Goal: Check status: Check status

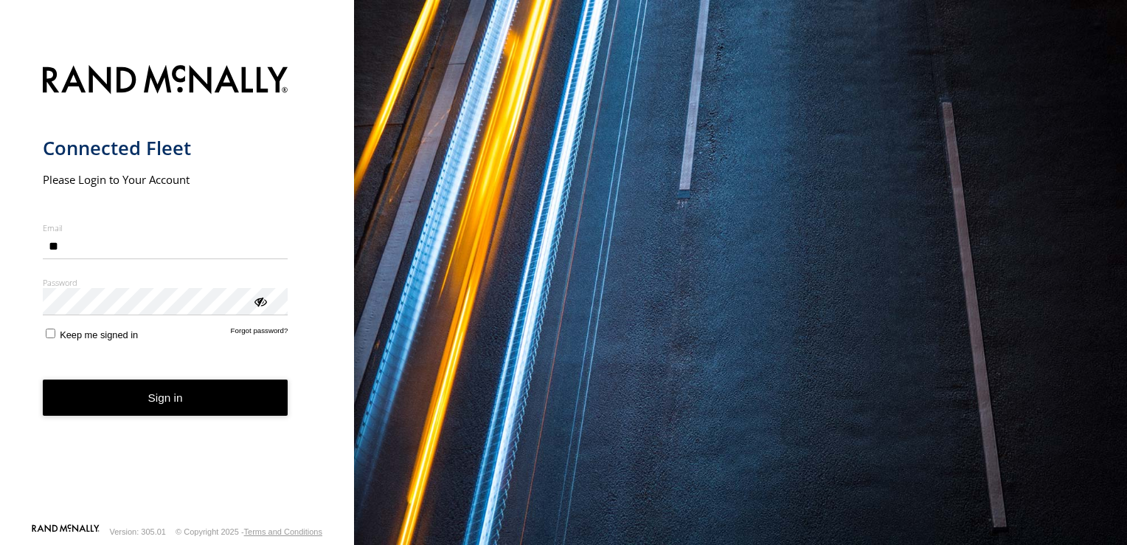
type input "*"
type input "**********"
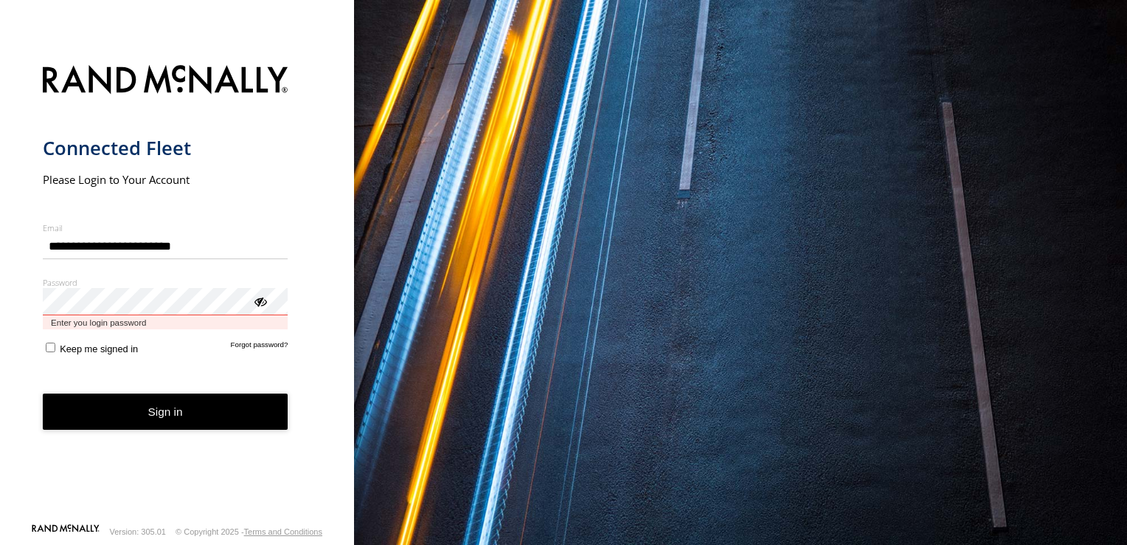
click at [43, 393] on button "Sign in" at bounding box center [166, 411] width 246 height 36
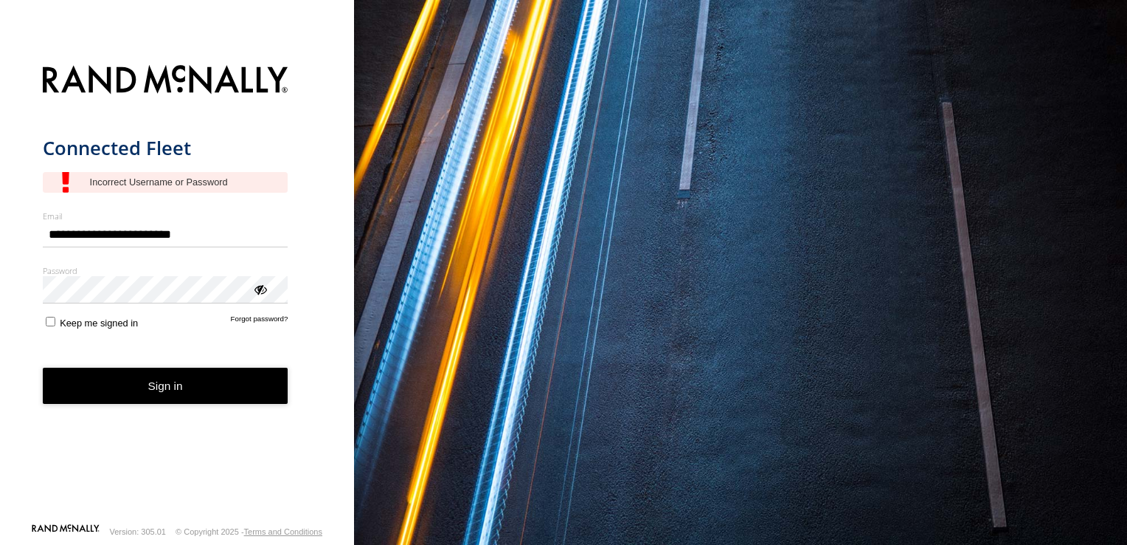
type input "**********"
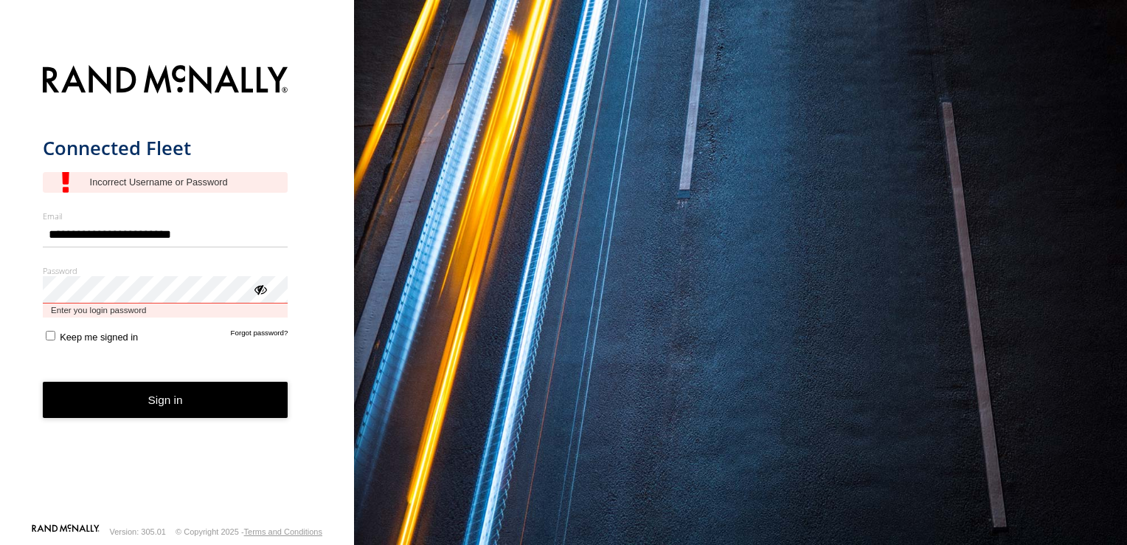
click at [43, 381] on button "Sign in" at bounding box center [166, 399] width 246 height 36
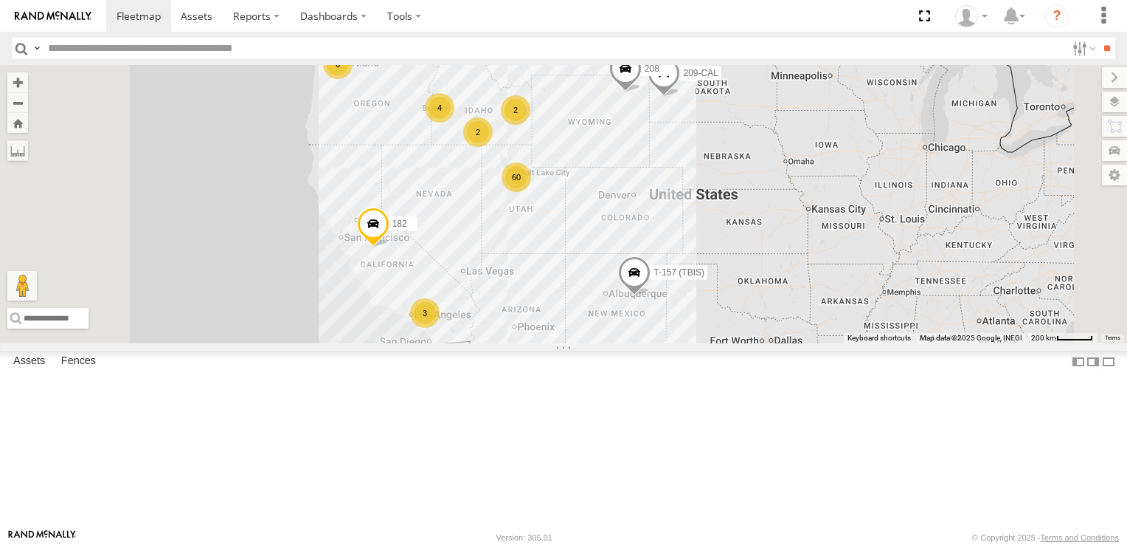
click at [531, 192] on div "60" at bounding box center [517, 177] width 30 height 30
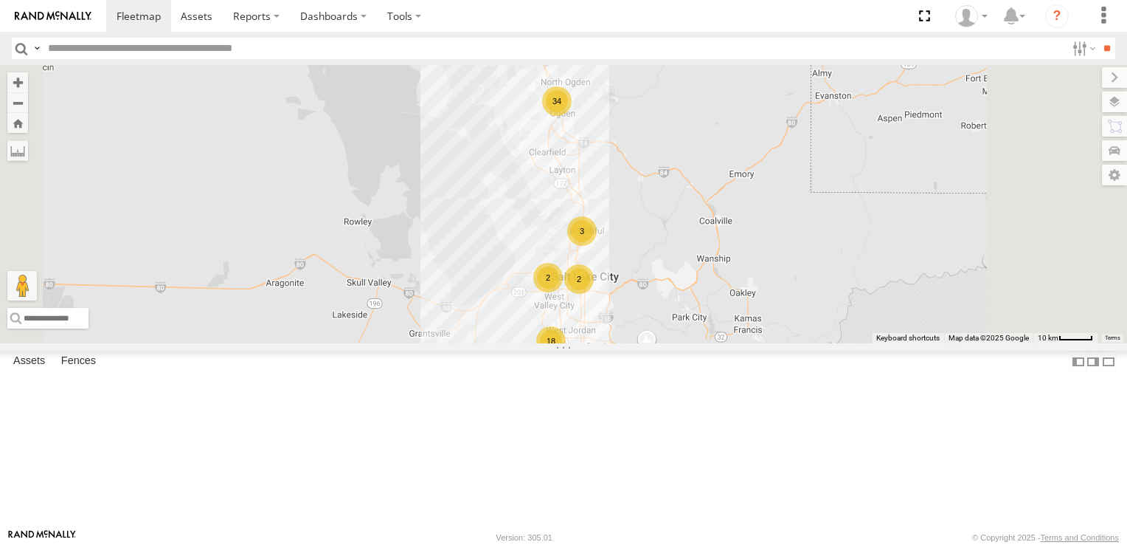
click at [566, 356] on div "18" at bounding box center [551, 341] width 30 height 30
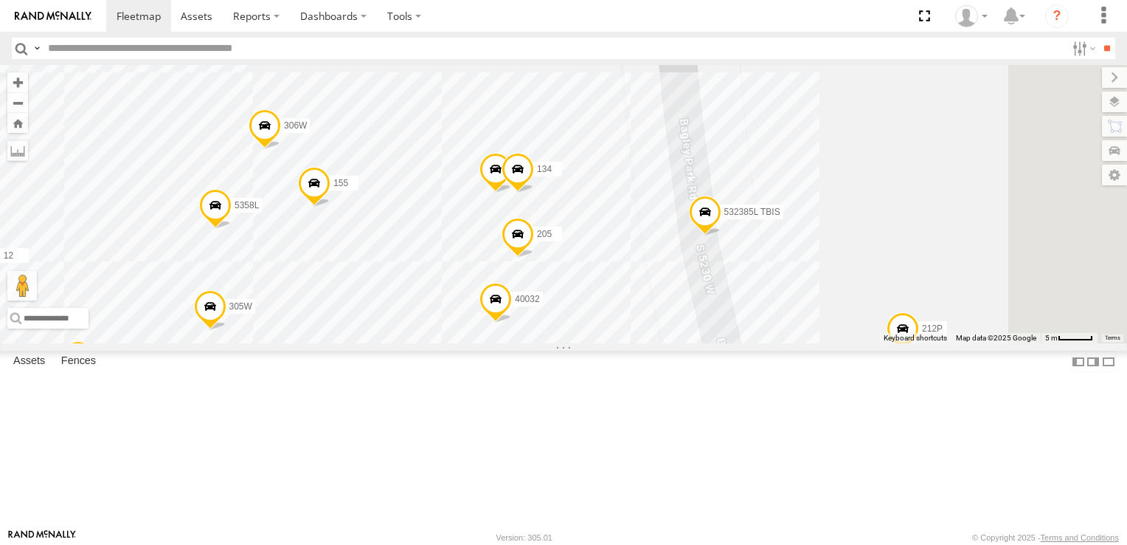
drag, startPoint x: 846, startPoint y: 179, endPoint x: 609, endPoint y: 357, distance: 296.0
click at [609, 343] on div "5360L T-157 (TBIS) 208 182 307W 209-CAL 308H- spare 532385L TBIS 212P 3 204L ST…" at bounding box center [563, 204] width 1127 height 278
click at [512, 192] on span at bounding box center [496, 172] width 32 height 40
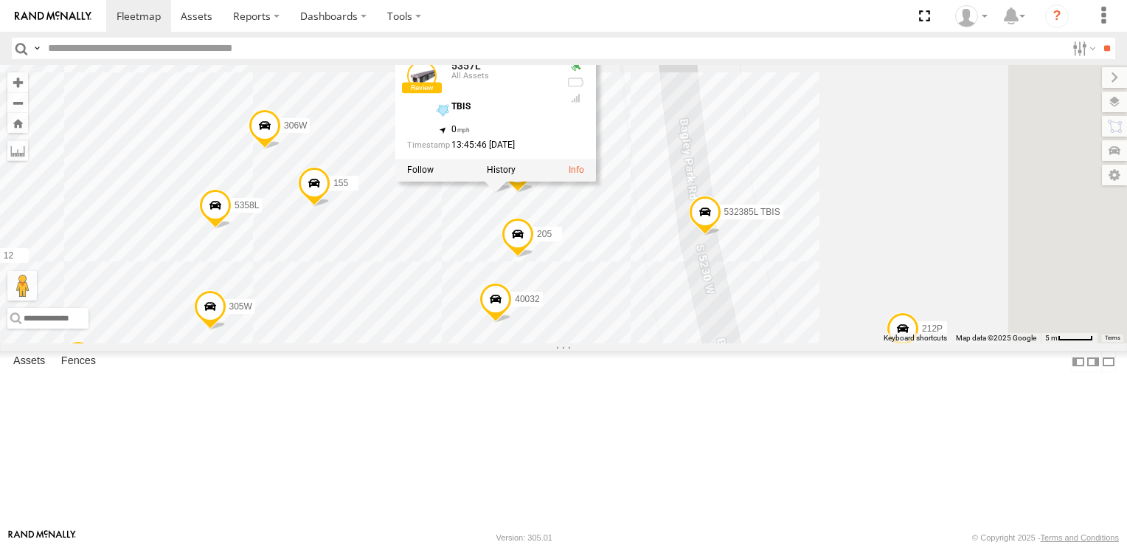
click at [559, 343] on div "5360L T-157 (TBIS) 208 182 307W 209-CAL 308H- spare 532385L TBIS 212P 3 204L ST…" at bounding box center [563, 204] width 1127 height 278
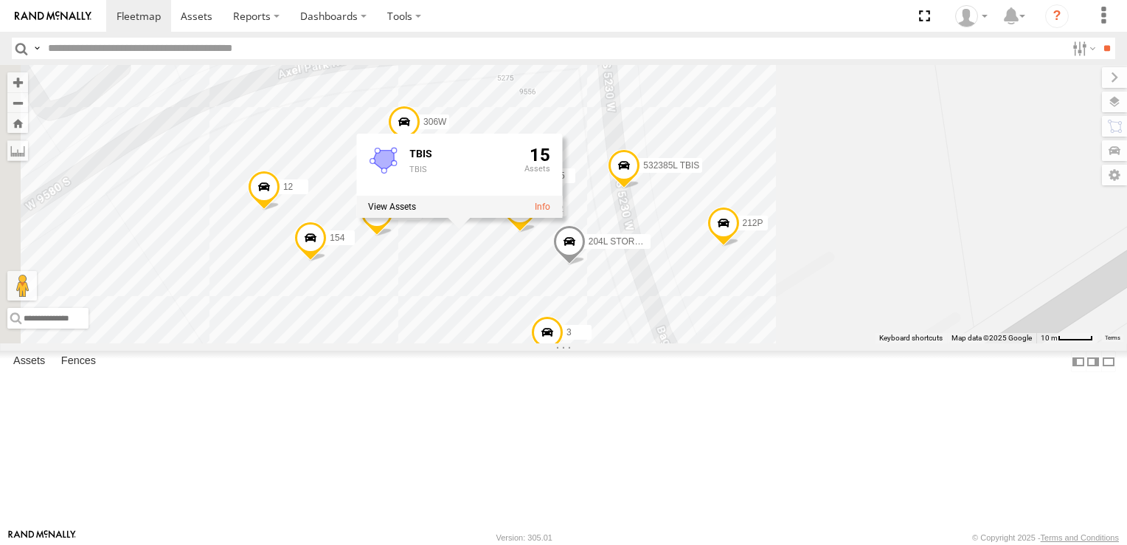
drag, startPoint x: 652, startPoint y: 500, endPoint x: 700, endPoint y: 362, distance: 146.1
click at [698, 343] on div "5360L T-157 (TBIS) 208 182 307W 209-CAL 308H- spare 532385L TBIS 212P 3 204L ST…" at bounding box center [563, 204] width 1127 height 278
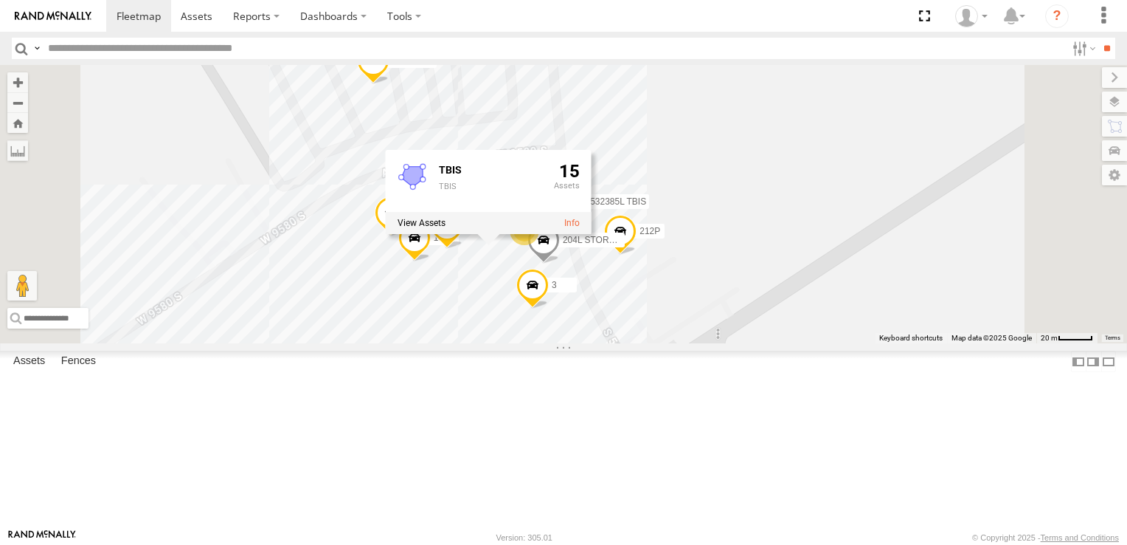
click at [1017, 343] on div "5360L T-157 (TBIS) 208 182 307W 209-CAL 308H- spare 532385L TBIS 212P 3 204L ST…" at bounding box center [563, 204] width 1127 height 278
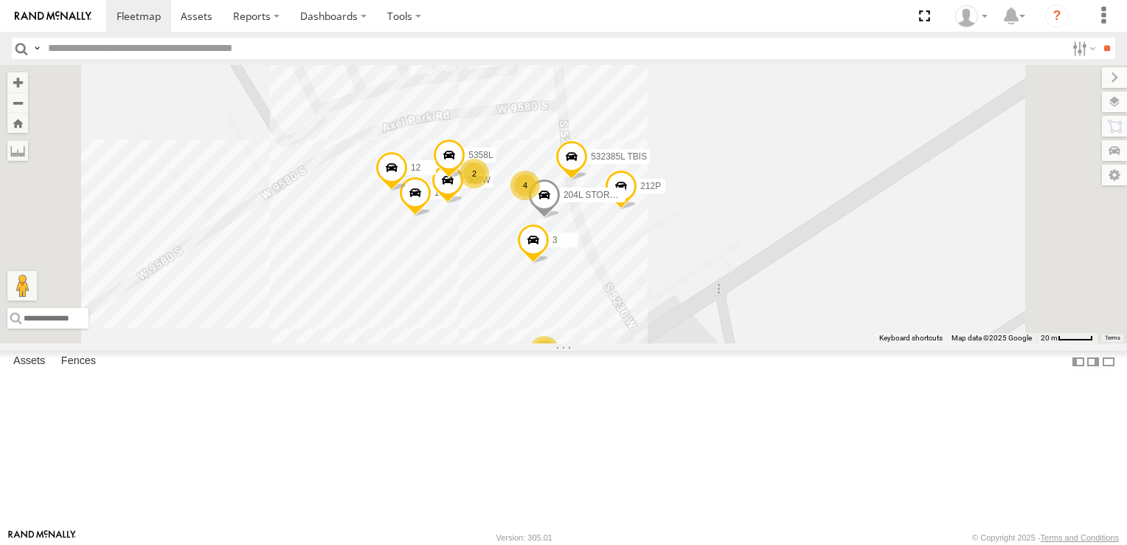
drag, startPoint x: 854, startPoint y: 399, endPoint x: 855, endPoint y: 336, distance: 62.7
click at [855, 336] on div "5360L T-157 (TBIS) 208 182 307W 209-CAL 308H- spare 532385L TBIS 212P 3 204L ST…" at bounding box center [563, 204] width 1127 height 278
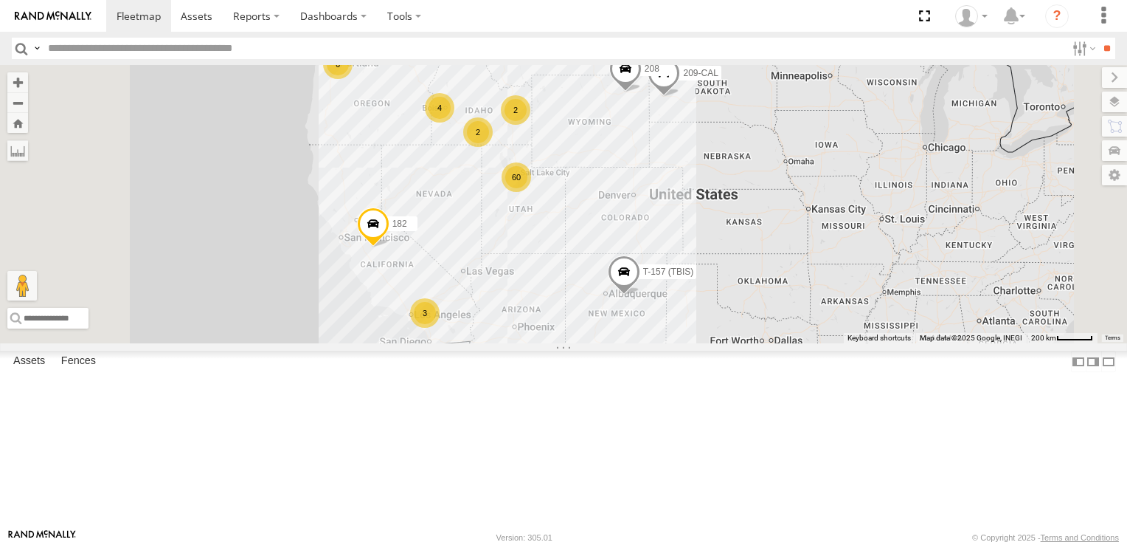
click at [413, 61] on div "5" at bounding box center [399, 46] width 30 height 30
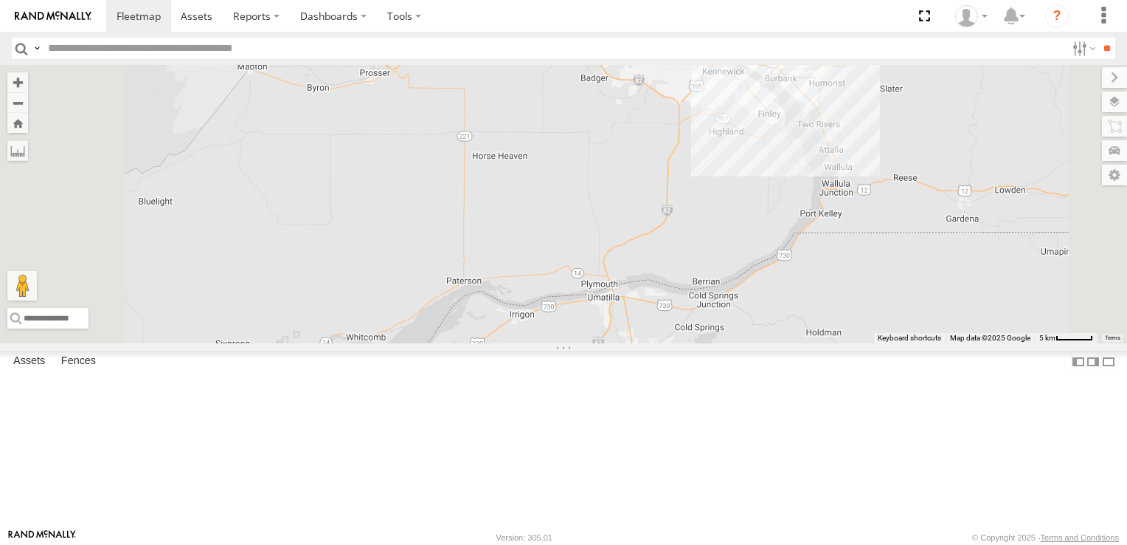
click at [577, 343] on div "5360L 208 182 T-157 (TBIS) 307W 209-CAL 3 2" at bounding box center [563, 204] width 1127 height 278
click at [393, 376] on div "2" at bounding box center [378, 362] width 30 height 30
